Goal: Information Seeking & Learning: Learn about a topic

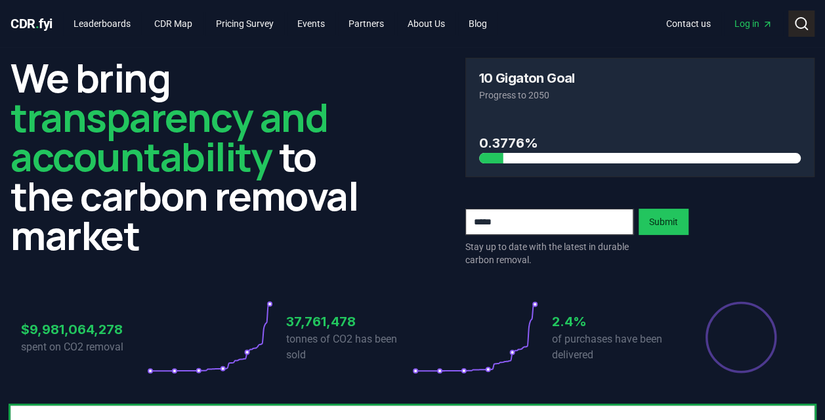
click at [802, 22] on icon at bounding box center [801, 24] width 16 height 16
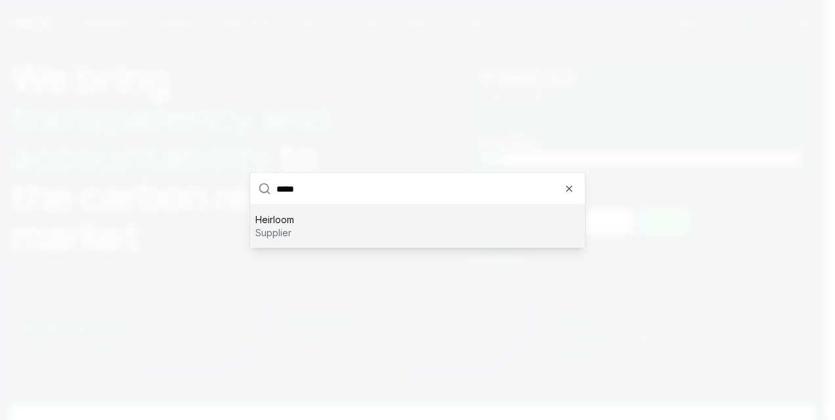
type input "*****"
click at [332, 223] on div "Heirloom supplier" at bounding box center [417, 226] width 335 height 42
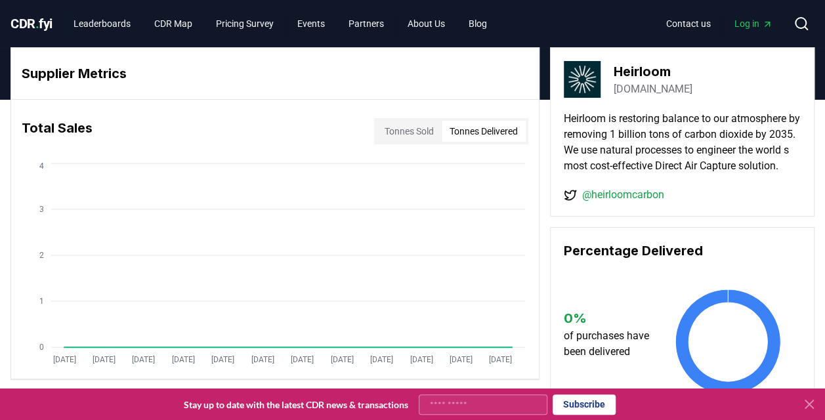
click at [487, 130] on button "Tonnes Delivered" at bounding box center [484, 131] width 84 height 21
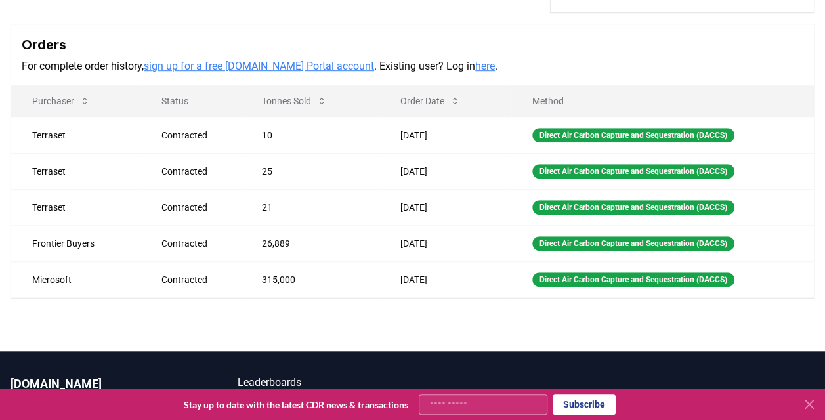
scroll to position [403, 0]
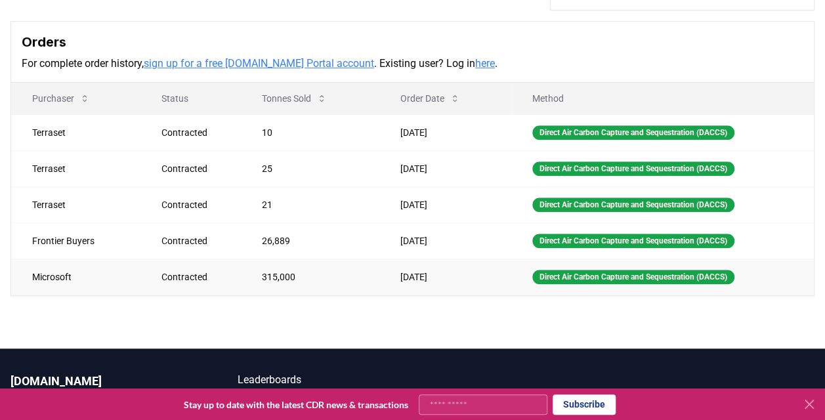
click at [356, 293] on td "315,000" at bounding box center [310, 277] width 138 height 36
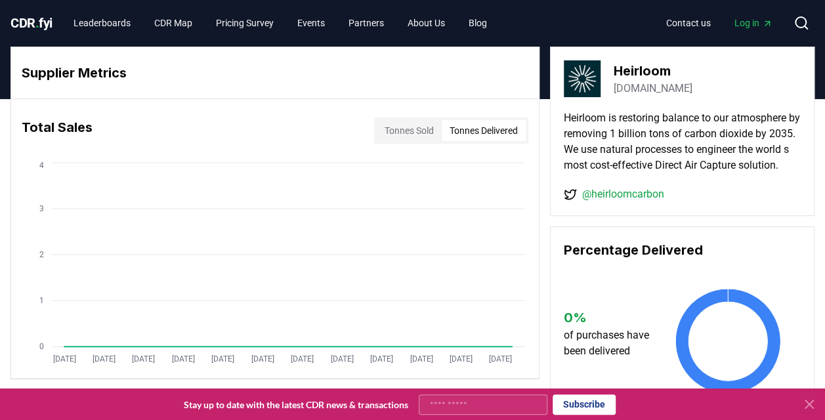
scroll to position [0, 0]
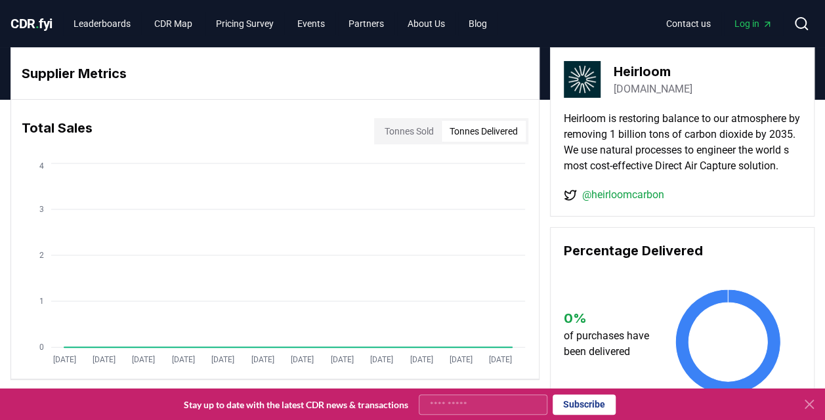
click at [91, 52] on div "Supplier Metrics" at bounding box center [275, 74] width 528 height 52
click at [268, 22] on link "Pricing Survey" at bounding box center [244, 24] width 79 height 24
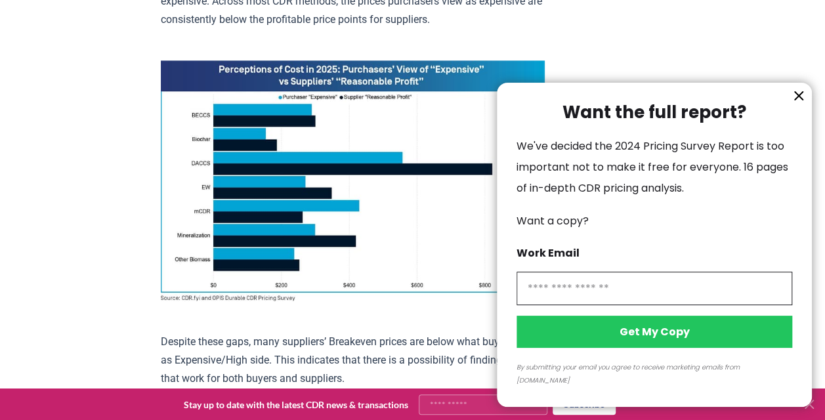
scroll to position [939, 0]
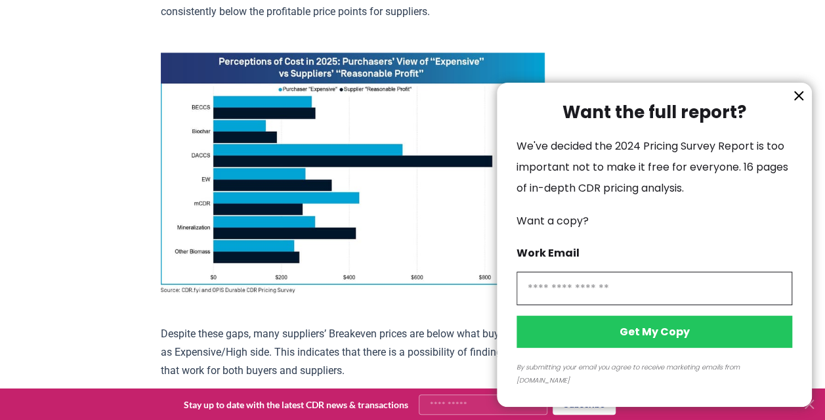
click at [798, 100] on icon "information" at bounding box center [799, 96] width 8 height 8
